Goal: Task Accomplishment & Management: Use online tool/utility

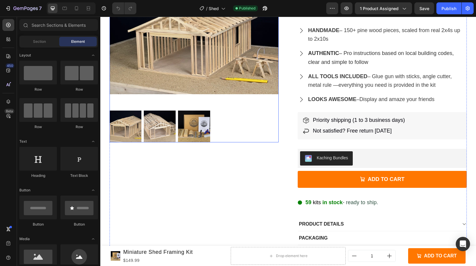
scroll to position [126, 0]
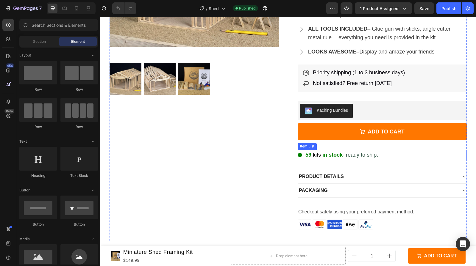
click at [426, 153] on div "59 kits in stock - ready to ship." at bounding box center [382, 155] width 169 height 11
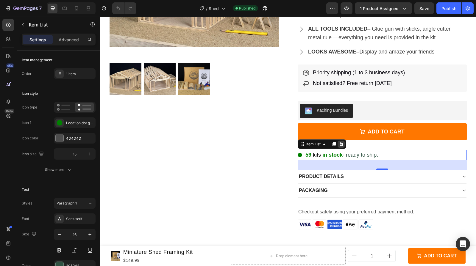
click at [339, 145] on icon at bounding box center [341, 144] width 5 height 5
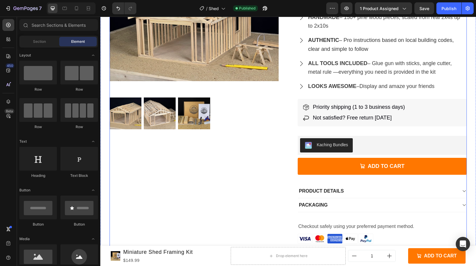
scroll to position [91, 0]
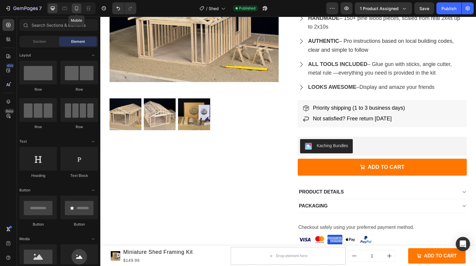
click at [77, 10] on icon at bounding box center [76, 9] width 1 height 1
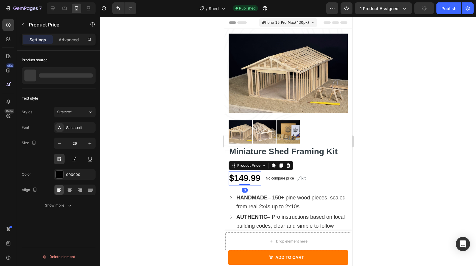
click at [244, 176] on div "$149.99" at bounding box center [245, 179] width 32 height 14
click at [336, 125] on div at bounding box center [288, 132] width 119 height 23
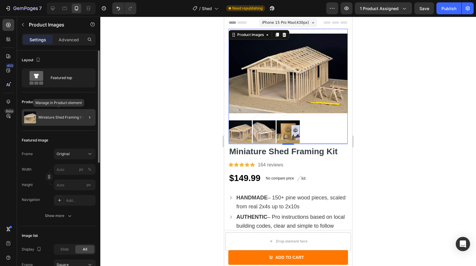
click at [76, 119] on p "Miniature Shed Framing Kit" at bounding box center [61, 118] width 46 height 4
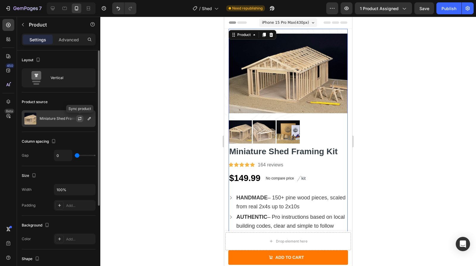
click at [79, 121] on button "button" at bounding box center [79, 118] width 7 height 7
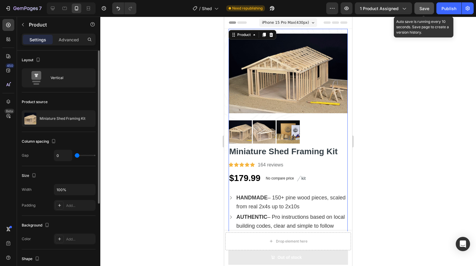
click at [418, 11] on button "Save" at bounding box center [424, 8] width 20 height 12
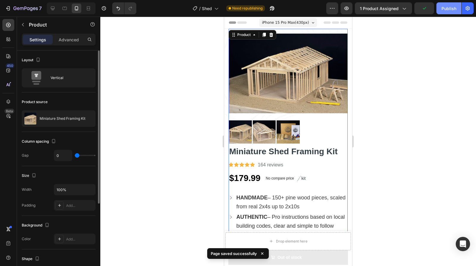
click at [443, 11] on div "Publish" at bounding box center [449, 8] width 15 height 6
